Goal: Check status: Check status

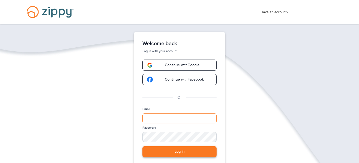
type input "**********"
click at [205, 150] on button "Log in" at bounding box center [179, 151] width 74 height 11
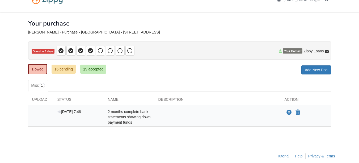
scroll to position [19, 0]
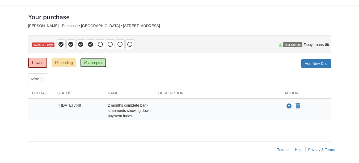
click at [88, 63] on link "19 accepted" at bounding box center [93, 62] width 26 height 9
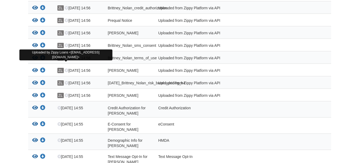
scroll to position [146, 0]
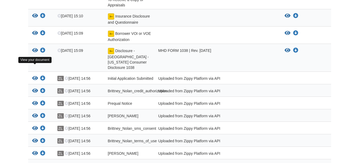
click at [36, 76] on icon "View Initial Application Submitted" at bounding box center [35, 78] width 6 height 5
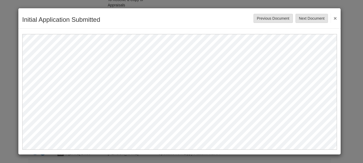
click at [336, 17] on button "×" at bounding box center [334, 18] width 6 height 10
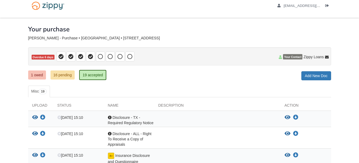
scroll to position [0, 0]
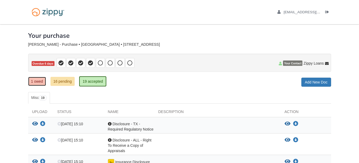
click at [37, 85] on link "1 owed" at bounding box center [37, 81] width 18 height 9
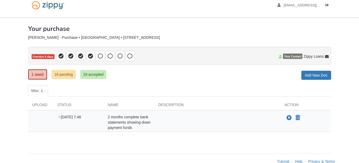
scroll to position [19, 0]
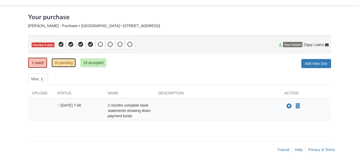
click at [57, 61] on link "16 pending" at bounding box center [64, 62] width 24 height 9
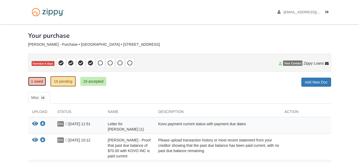
click at [44, 82] on link "1 owed" at bounding box center [37, 81] width 18 height 9
